Goal: Task Accomplishment & Management: Complete application form

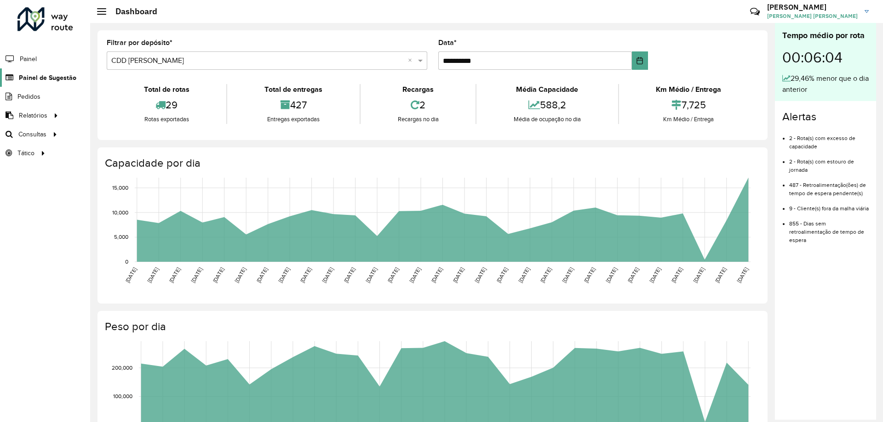
click at [43, 77] on span "Painel de Sugestão" at bounding box center [47, 78] width 57 height 10
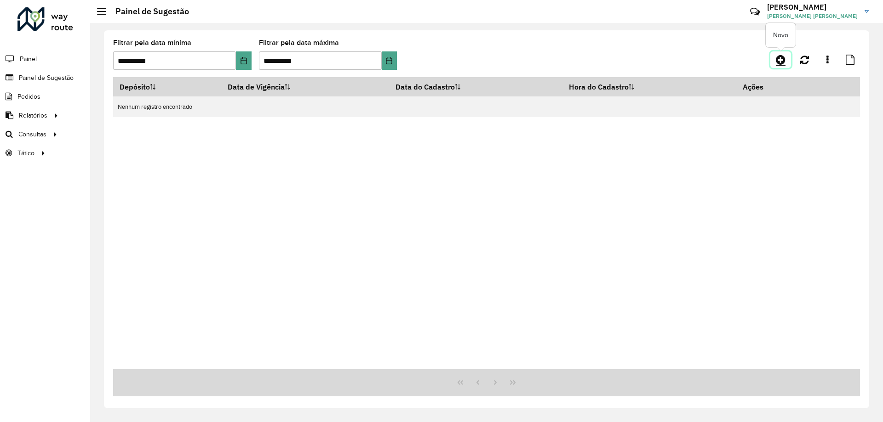
click at [775, 57] on link at bounding box center [780, 59] width 21 height 17
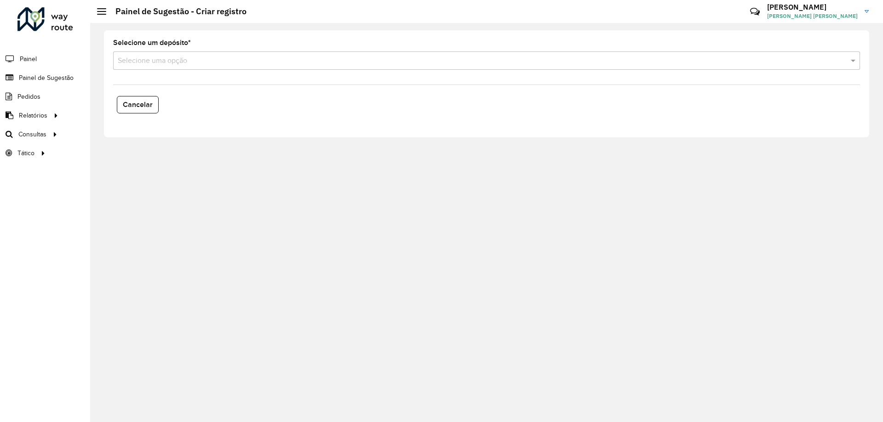
click at [156, 62] on input "text" at bounding box center [477, 61] width 719 height 11
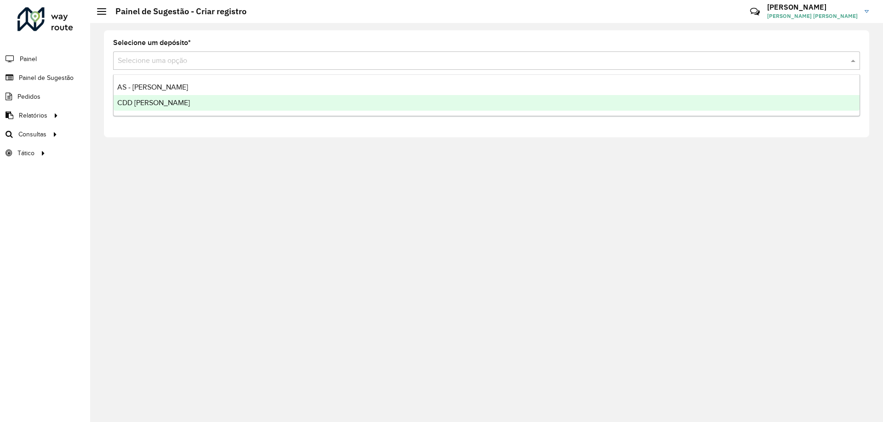
click at [156, 103] on span "CDD [PERSON_NAME]" at bounding box center [153, 103] width 73 height 8
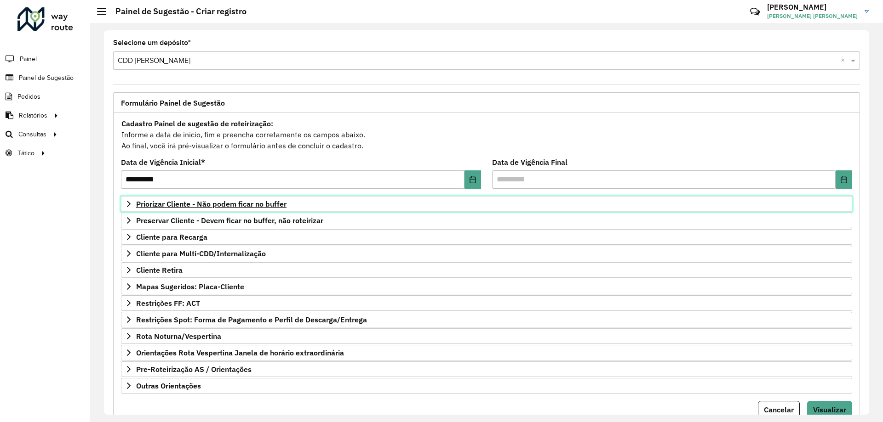
click at [278, 205] on span "Priorizar Cliente - Não podem ficar no buffer" at bounding box center [211, 203] width 150 height 7
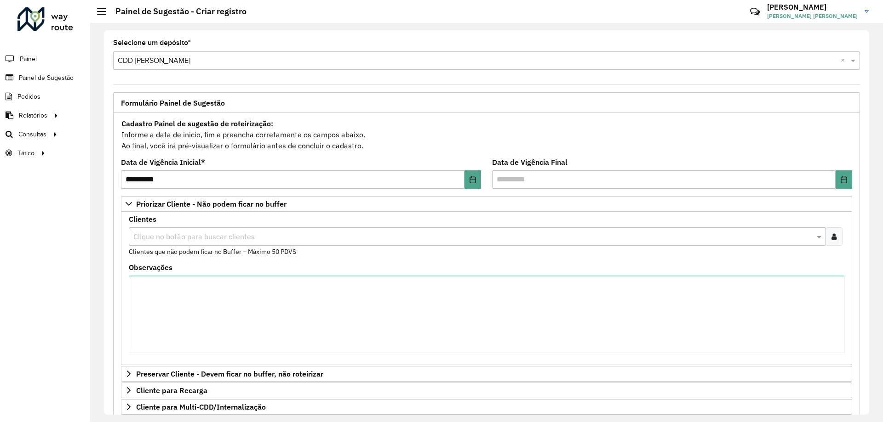
click at [833, 240] on icon at bounding box center [833, 236] width 5 height 7
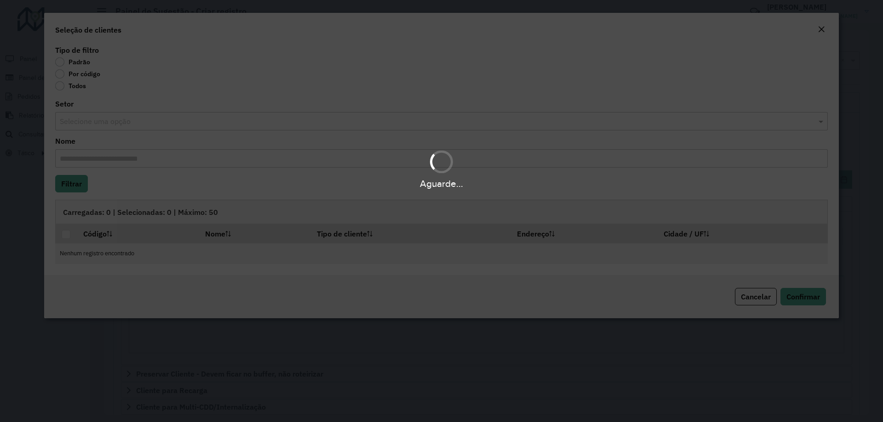
click at [85, 72] on body "**********" at bounding box center [441, 211] width 883 height 422
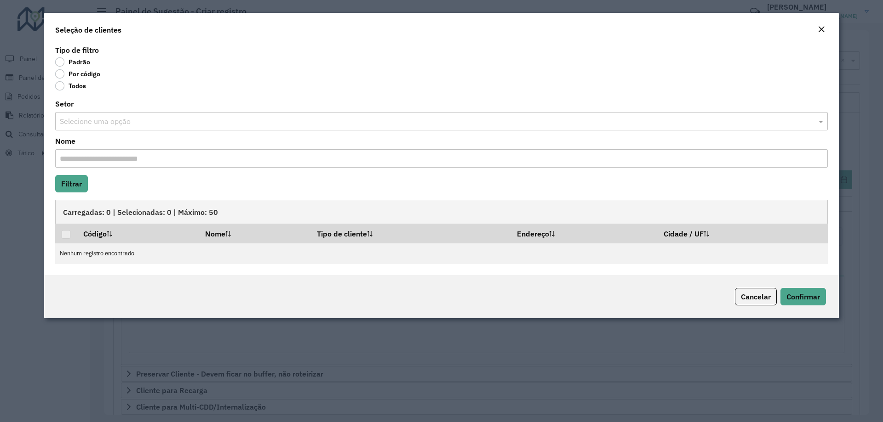
click at [83, 74] on label "Por código" at bounding box center [77, 73] width 45 height 9
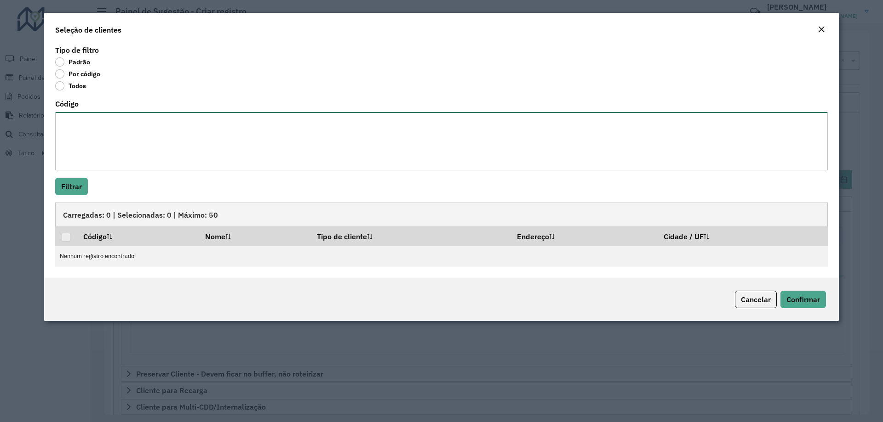
click at [108, 120] on textarea "Código" at bounding box center [441, 141] width 772 height 58
paste textarea "*** **** **** **** **** **** **** **** **** **** **** **** **** **** **** **** …"
type textarea "*** **** **** **** **** **** **** **** **** **** **** **** **** **** **** **** …"
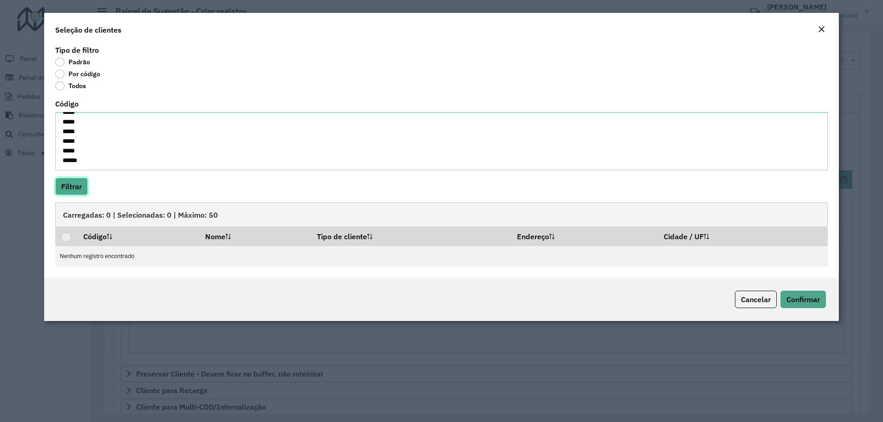
click at [80, 178] on button "Filtrar" at bounding box center [71, 186] width 33 height 17
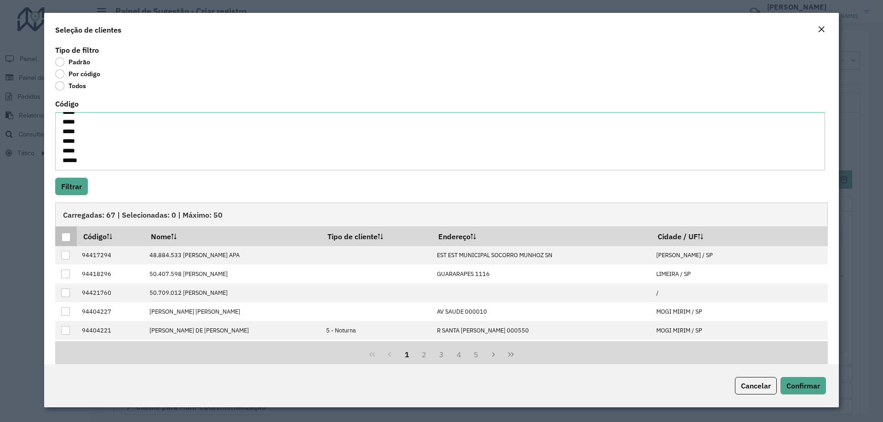
click at [69, 239] on div at bounding box center [66, 237] width 9 height 9
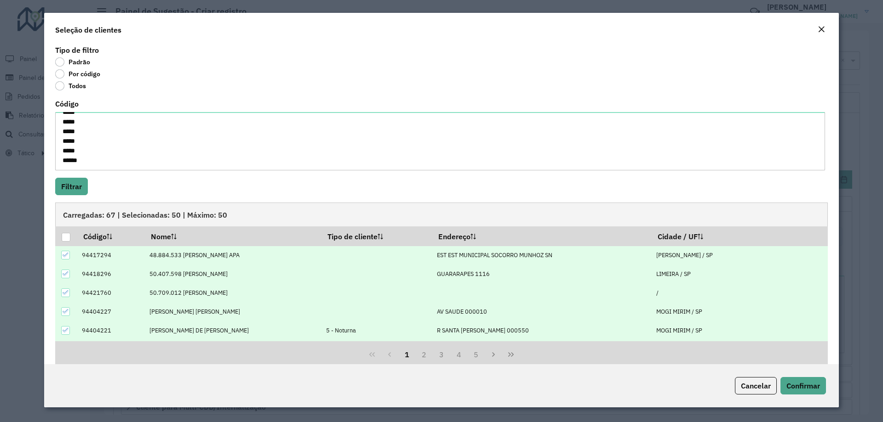
scroll to position [15, 0]
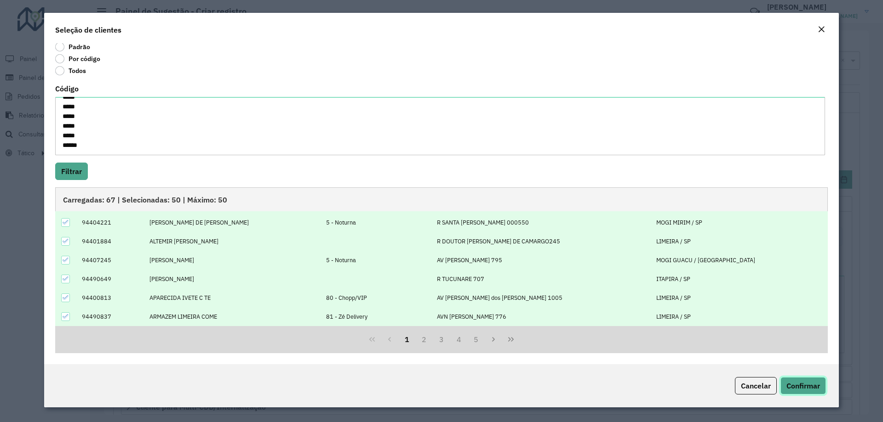
click at [793, 385] on span "Confirmar" at bounding box center [803, 386] width 34 height 9
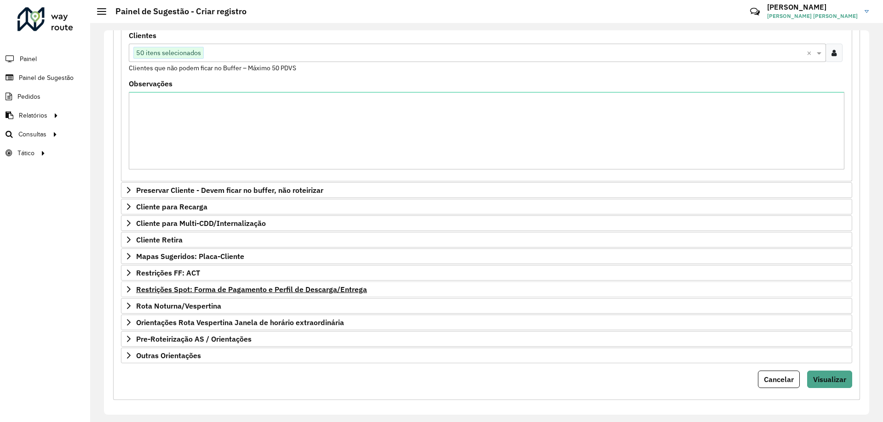
scroll to position [189, 0]
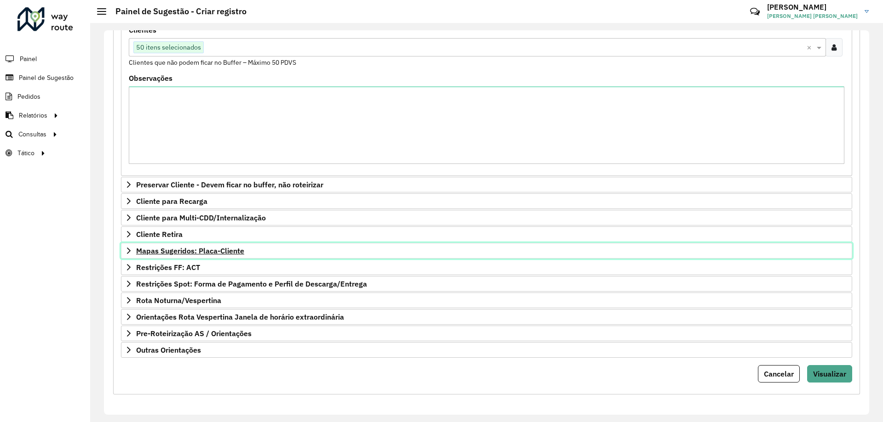
click at [211, 252] on span "Mapas Sugeridos: Placa-Cliente" at bounding box center [190, 250] width 108 height 7
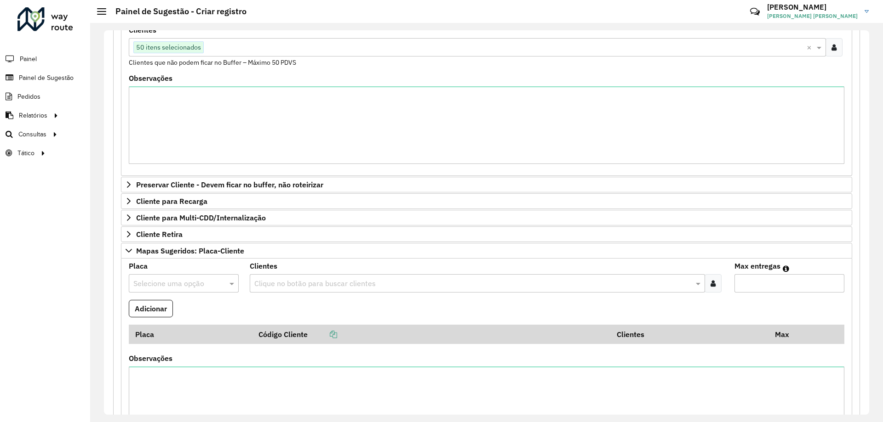
click at [187, 286] on input "text" at bounding box center [174, 284] width 82 height 11
type input "***"
click at [186, 306] on div "FMG1J19" at bounding box center [183, 310] width 108 height 16
click at [714, 285] on div at bounding box center [712, 283] width 17 height 18
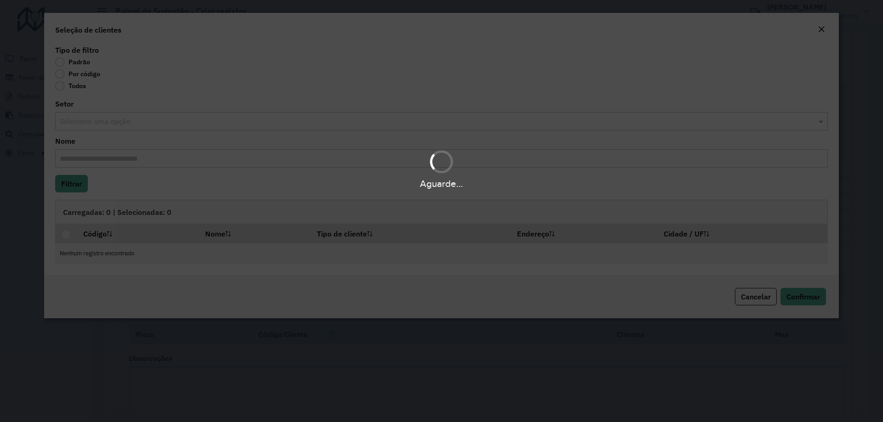
click at [77, 73] on div "Aguarde..." at bounding box center [441, 211] width 883 height 422
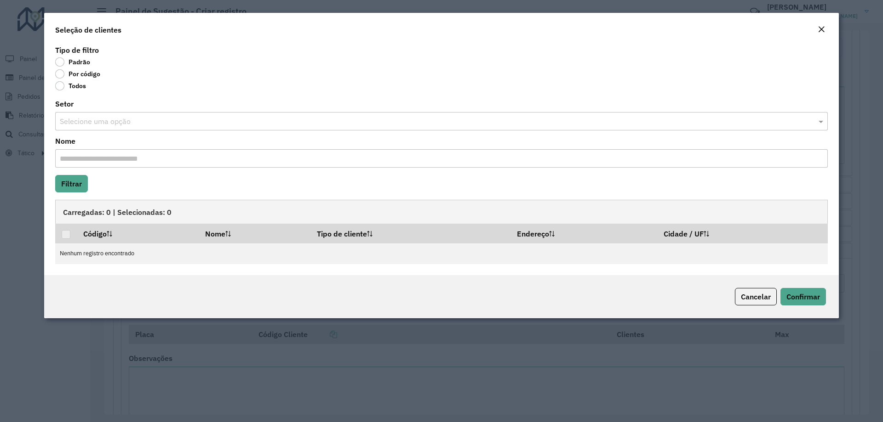
drag, startPoint x: 74, startPoint y: 74, endPoint x: 79, endPoint y: 94, distance: 20.3
click at [74, 74] on label "Por código" at bounding box center [77, 73] width 45 height 9
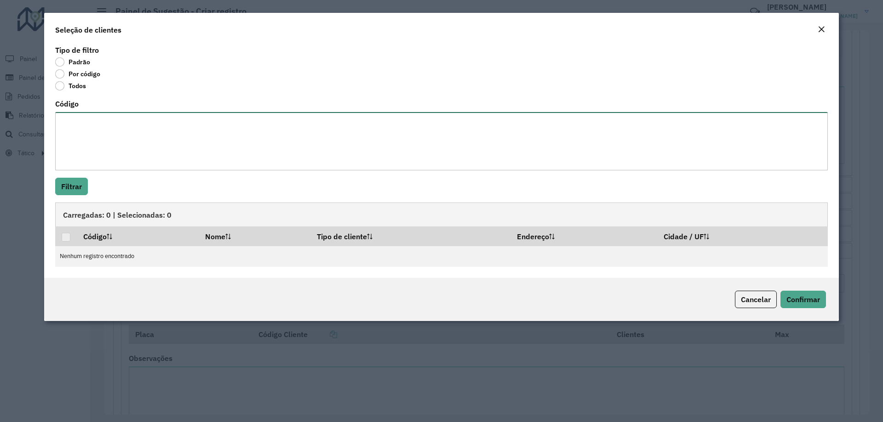
click at [86, 128] on textarea "Código" at bounding box center [441, 141] width 772 height 58
paste textarea "**** ***** ****"
type textarea "**** ***** ****"
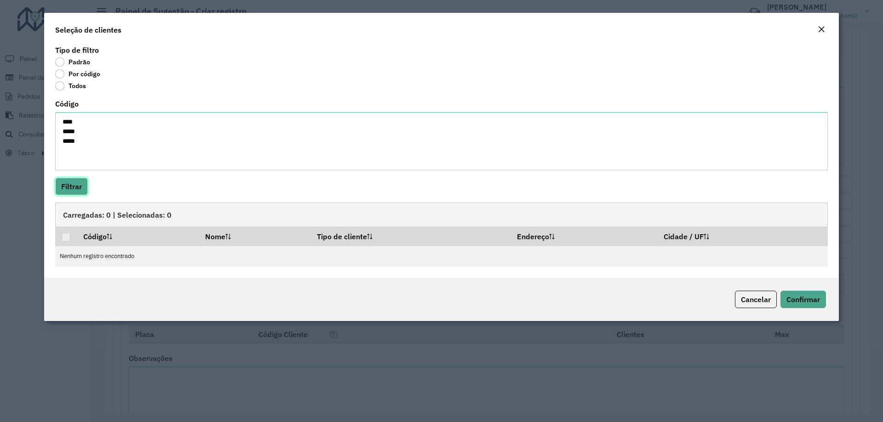
click at [63, 182] on button "Filtrar" at bounding box center [71, 186] width 33 height 17
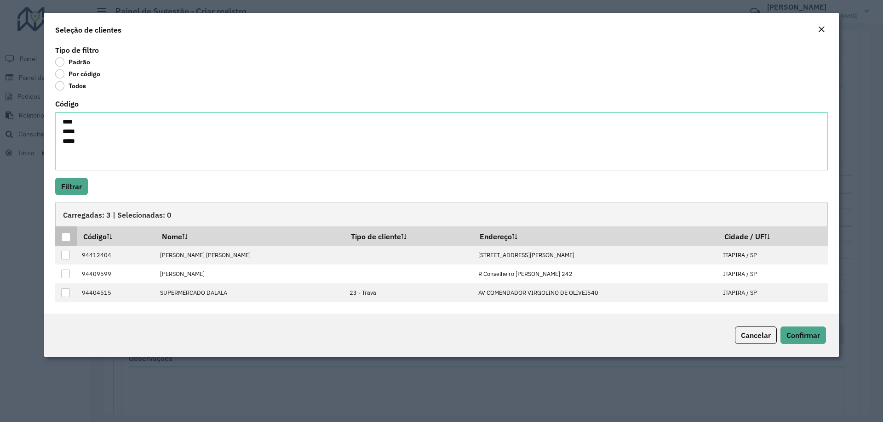
click at [67, 240] on div at bounding box center [66, 237] width 9 height 9
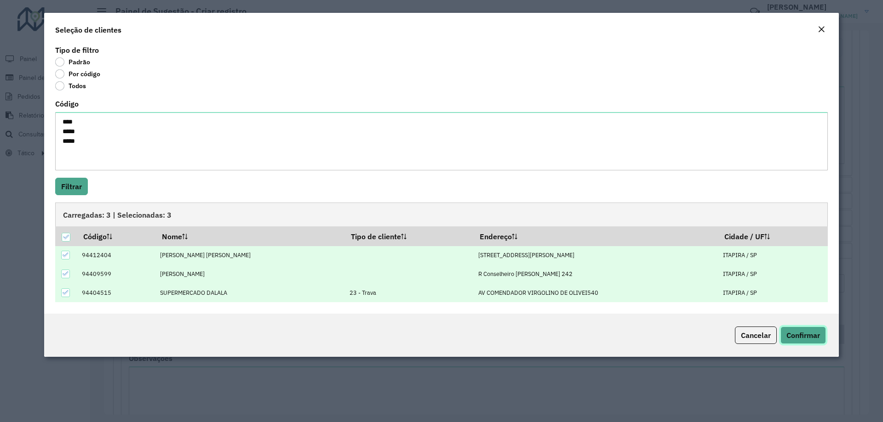
click at [806, 336] on span "Confirmar" at bounding box center [803, 335] width 34 height 9
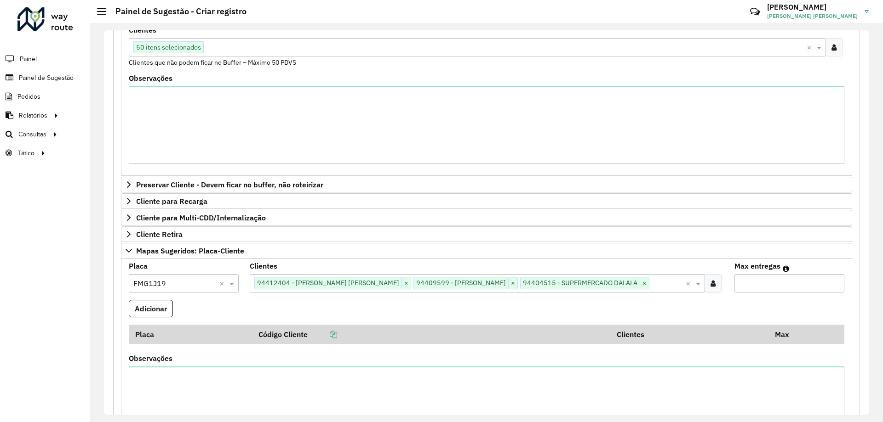
click at [795, 282] on input "Max entregas" at bounding box center [789, 283] width 110 height 18
type input "*"
click at [163, 308] on button "Adicionar" at bounding box center [151, 308] width 44 height 17
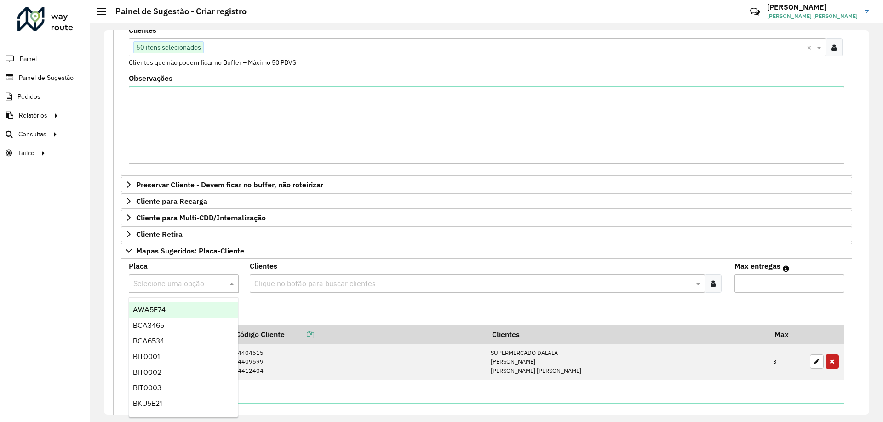
click at [183, 279] on input "text" at bounding box center [174, 284] width 82 height 11
type input "***"
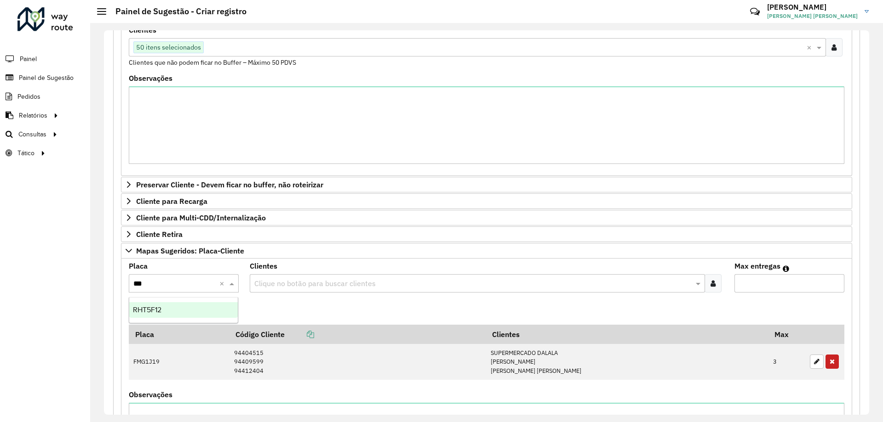
click at [187, 304] on div "RHT5F12" at bounding box center [183, 310] width 108 height 16
click at [716, 280] on div at bounding box center [712, 283] width 17 height 18
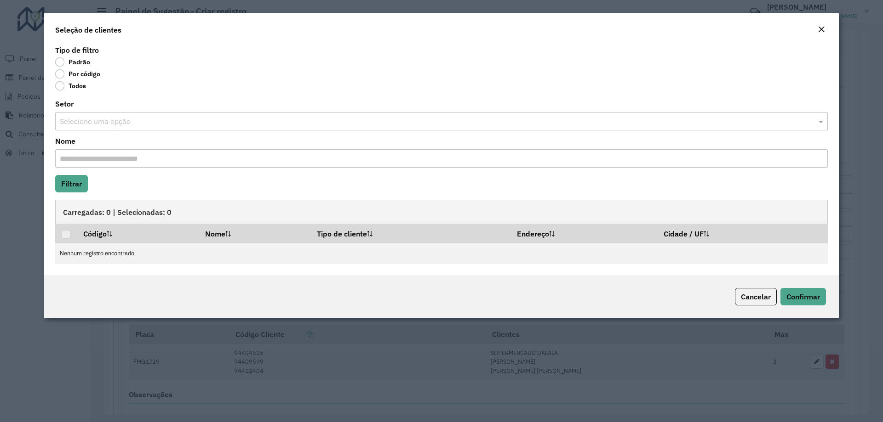
click at [61, 72] on label "Por código" at bounding box center [77, 73] width 45 height 9
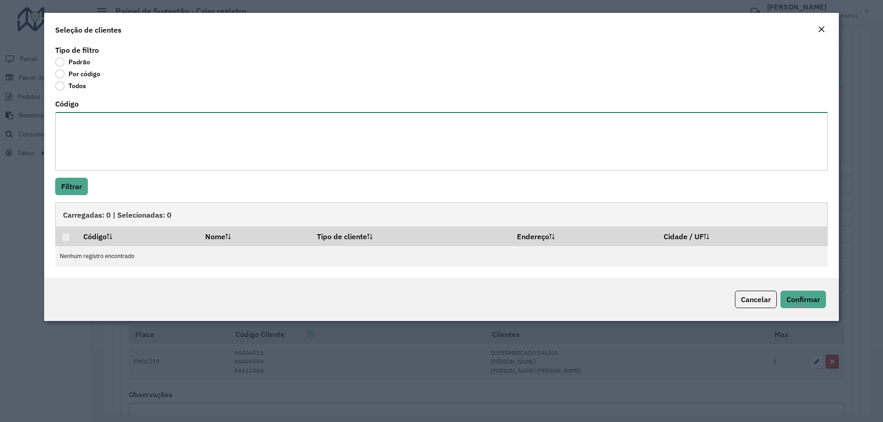
click at [91, 120] on textarea "Código" at bounding box center [441, 141] width 772 height 58
paste textarea "***** **** *****"
type textarea "***** **** *****"
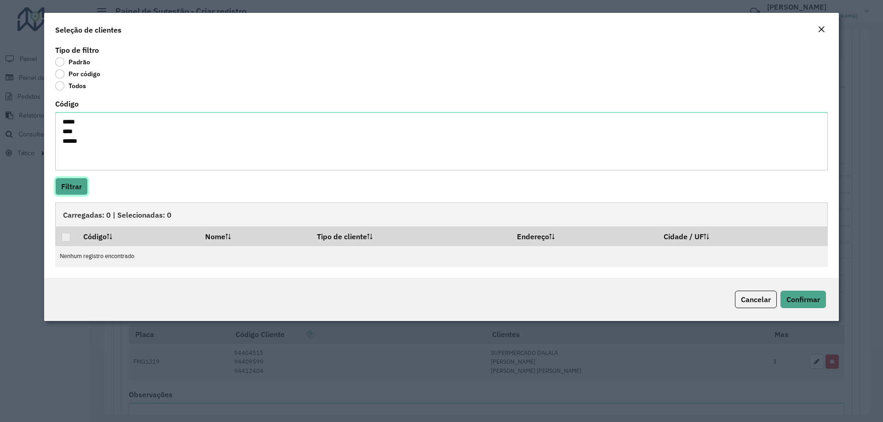
click at [79, 182] on button "Filtrar" at bounding box center [71, 186] width 33 height 17
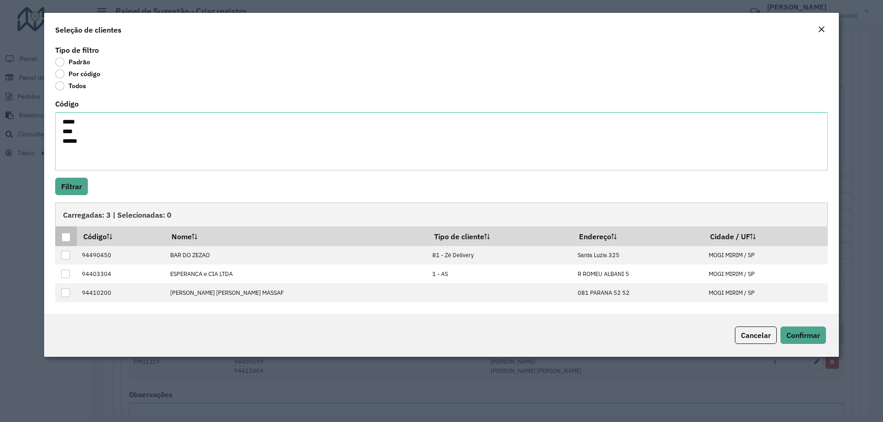
click at [68, 237] on div at bounding box center [66, 237] width 9 height 9
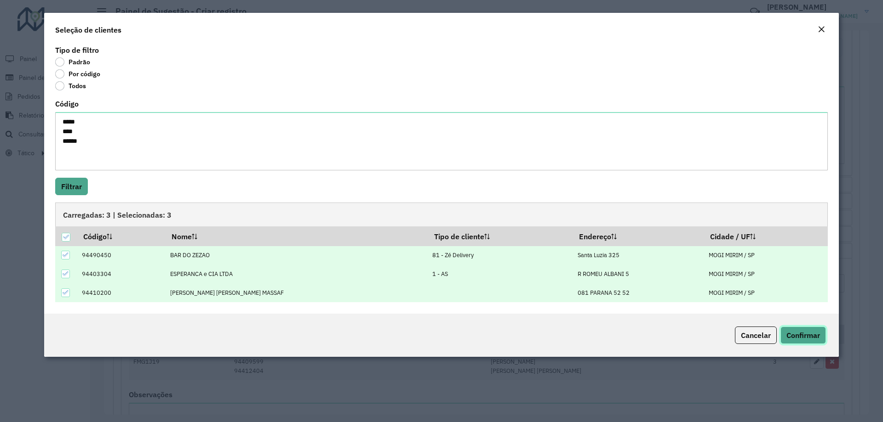
click at [787, 334] on span "Confirmar" at bounding box center [803, 335] width 34 height 9
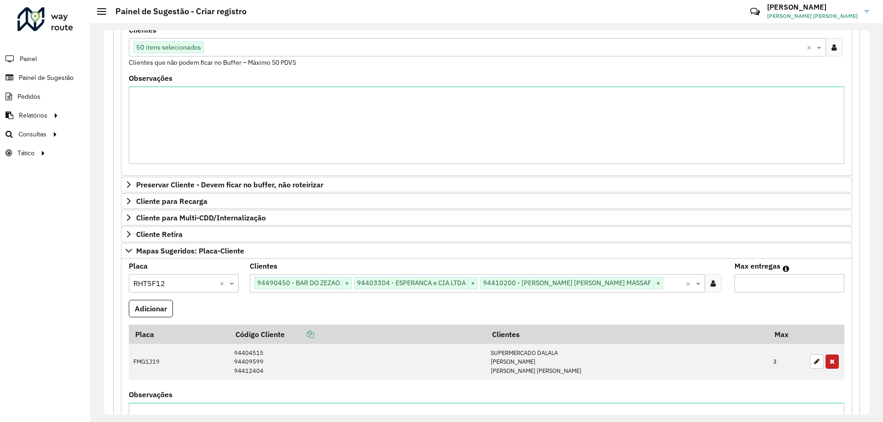
click at [755, 267] on label "Max entregas" at bounding box center [757, 266] width 46 height 11
click at [755, 274] on input "Max entregas" at bounding box center [789, 283] width 110 height 18
click at [758, 286] on input "Max entregas" at bounding box center [789, 283] width 110 height 18
type input "*"
click at [161, 303] on button "Adicionar" at bounding box center [151, 308] width 44 height 17
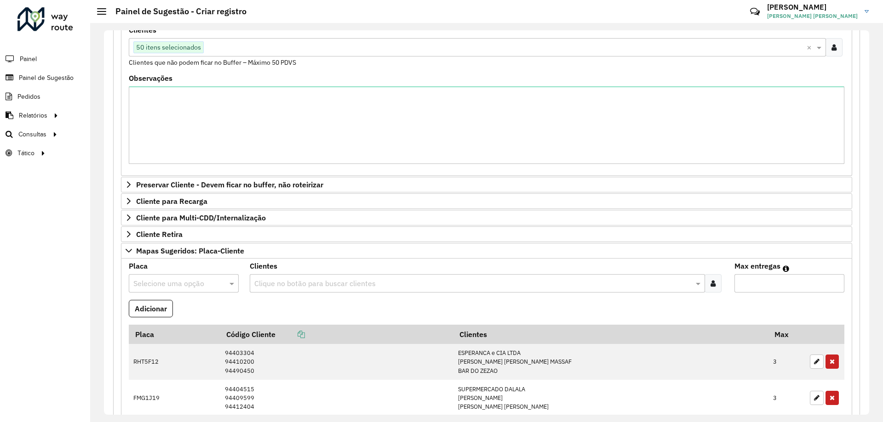
click at [166, 284] on input "text" at bounding box center [174, 284] width 82 height 11
type input "***"
click at [169, 309] on div "RHT5F68" at bounding box center [183, 310] width 108 height 16
click at [705, 285] on div at bounding box center [712, 283] width 17 height 18
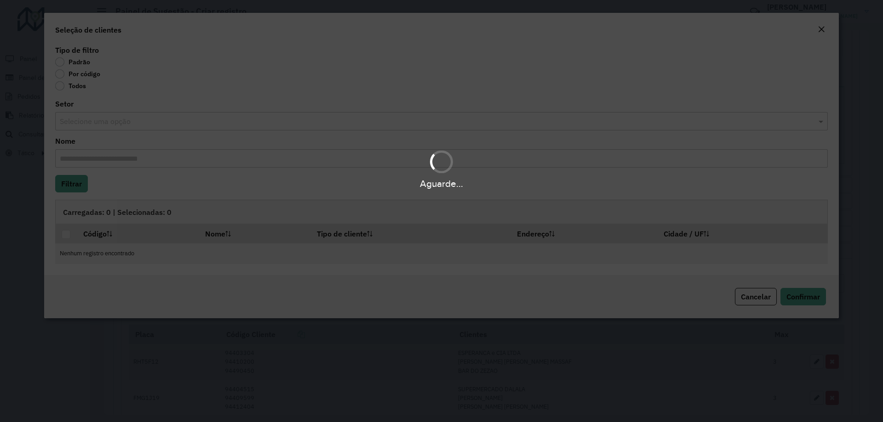
click at [82, 76] on div "Aguarde..." at bounding box center [441, 211] width 883 height 422
click at [83, 75] on label "Por código" at bounding box center [77, 73] width 45 height 9
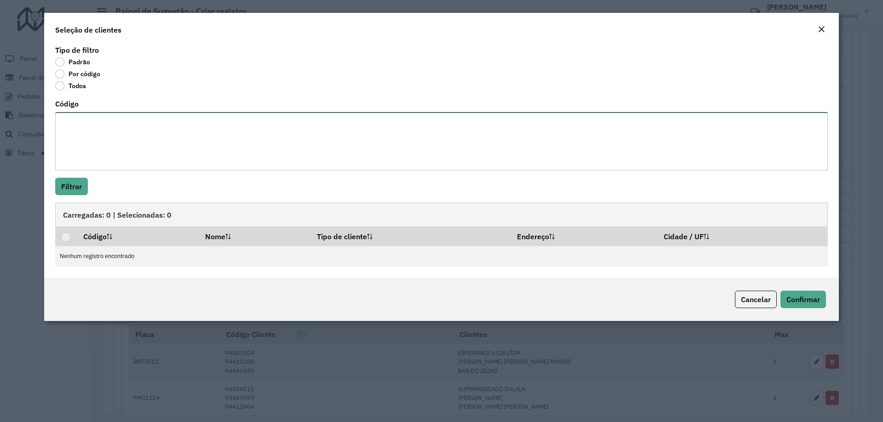
click at [86, 126] on textarea "Código" at bounding box center [441, 141] width 772 height 58
paste textarea "**** *****"
type textarea "**** *****"
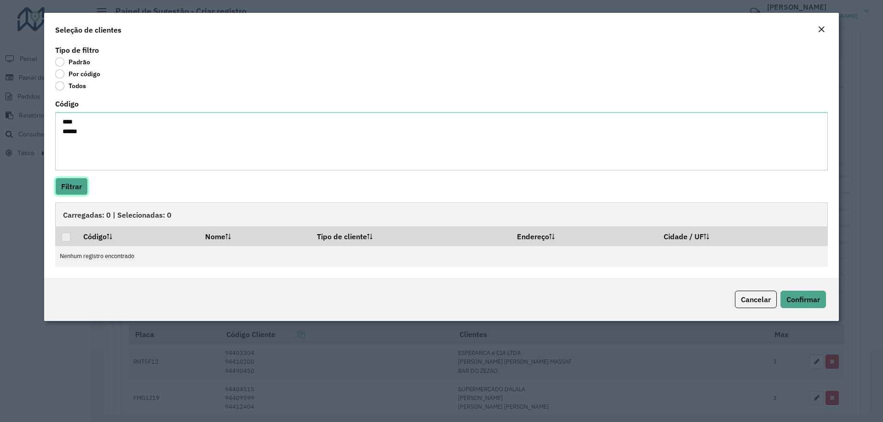
click at [74, 178] on button "Filtrar" at bounding box center [71, 186] width 33 height 17
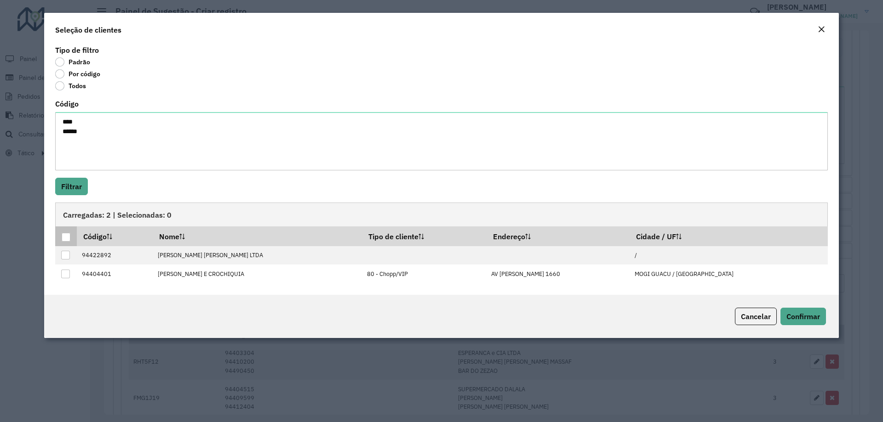
click at [68, 237] on div at bounding box center [66, 237] width 9 height 9
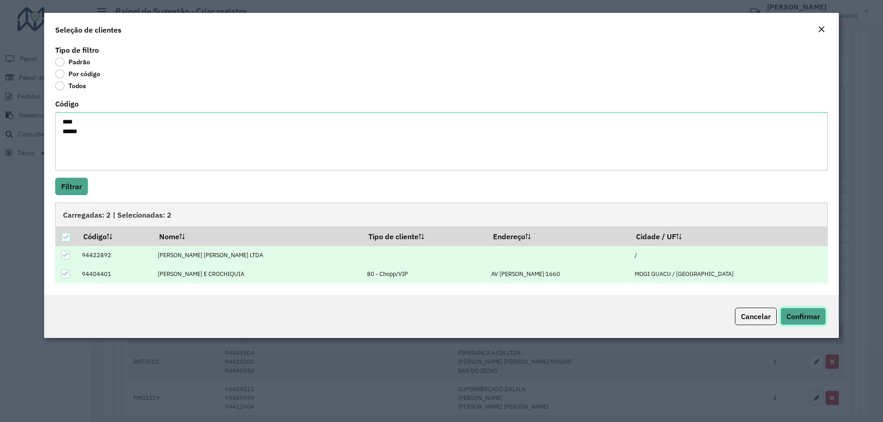
click at [808, 313] on span "Confirmar" at bounding box center [803, 316] width 34 height 9
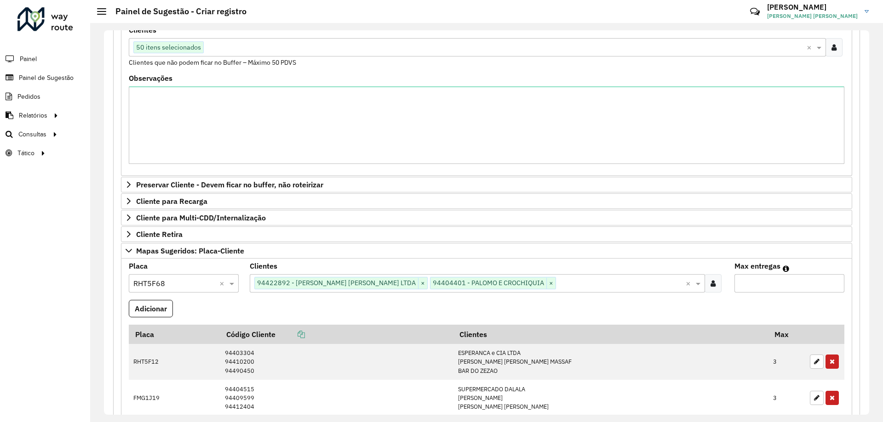
click at [780, 288] on input "Max entregas" at bounding box center [789, 283] width 110 height 18
type input "*"
click at [154, 303] on button "Adicionar" at bounding box center [151, 308] width 44 height 17
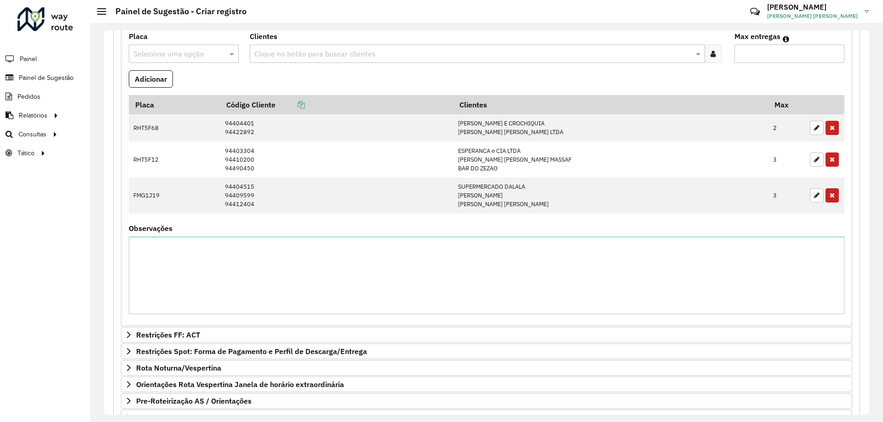
scroll to position [487, 0]
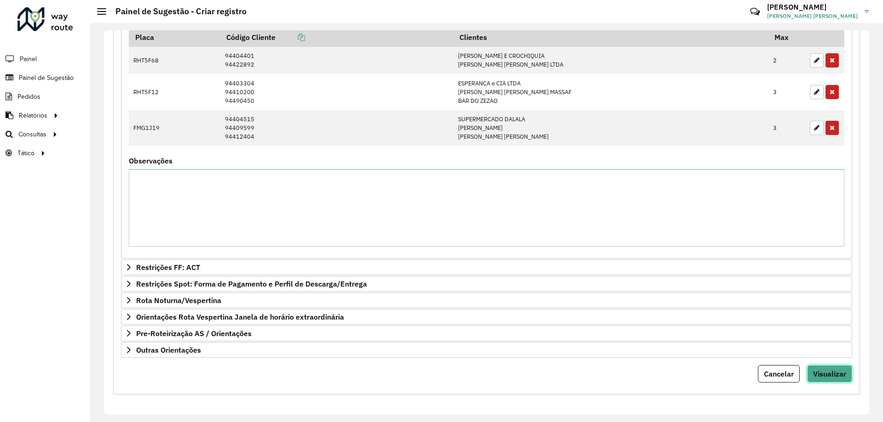
click at [828, 374] on span "Visualizar" at bounding box center [829, 374] width 33 height 9
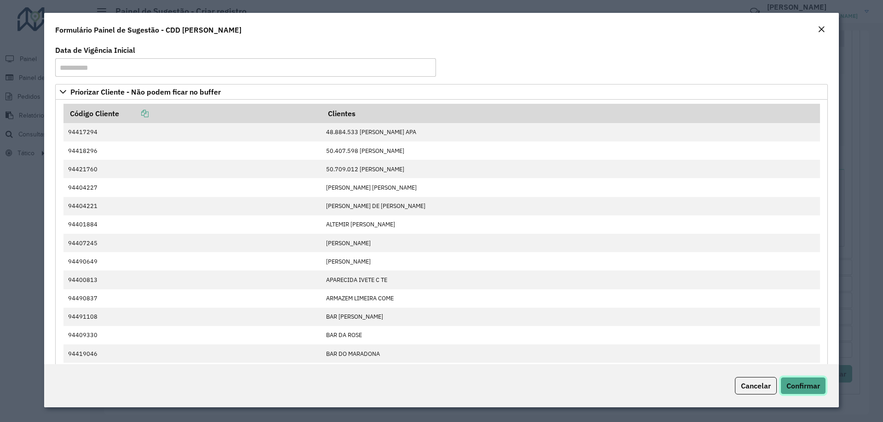
click at [792, 384] on span "Confirmar" at bounding box center [803, 386] width 34 height 9
